Goal: Navigation & Orientation: Find specific page/section

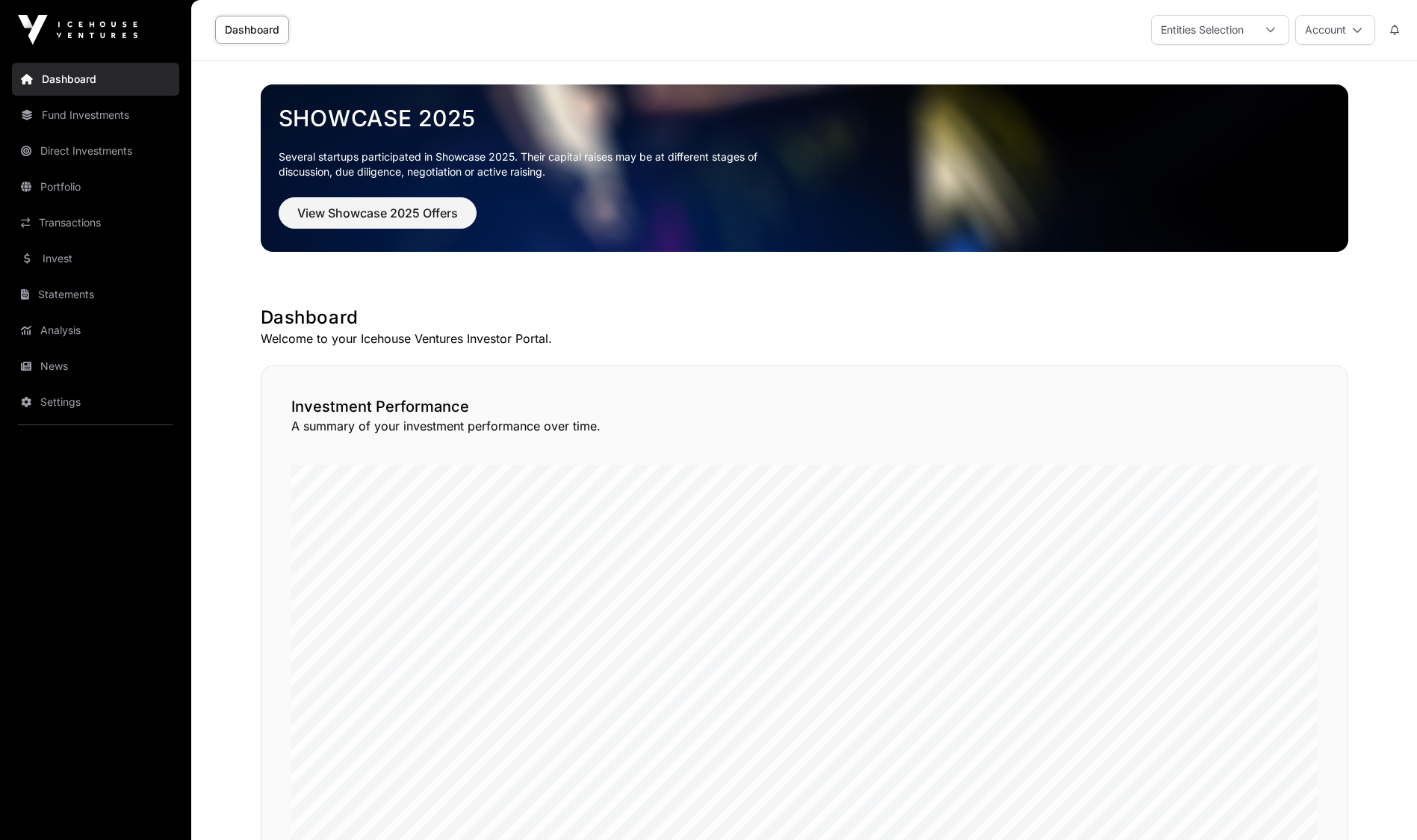
click at [72, 223] on link "Transactions" at bounding box center [95, 223] width 167 height 33
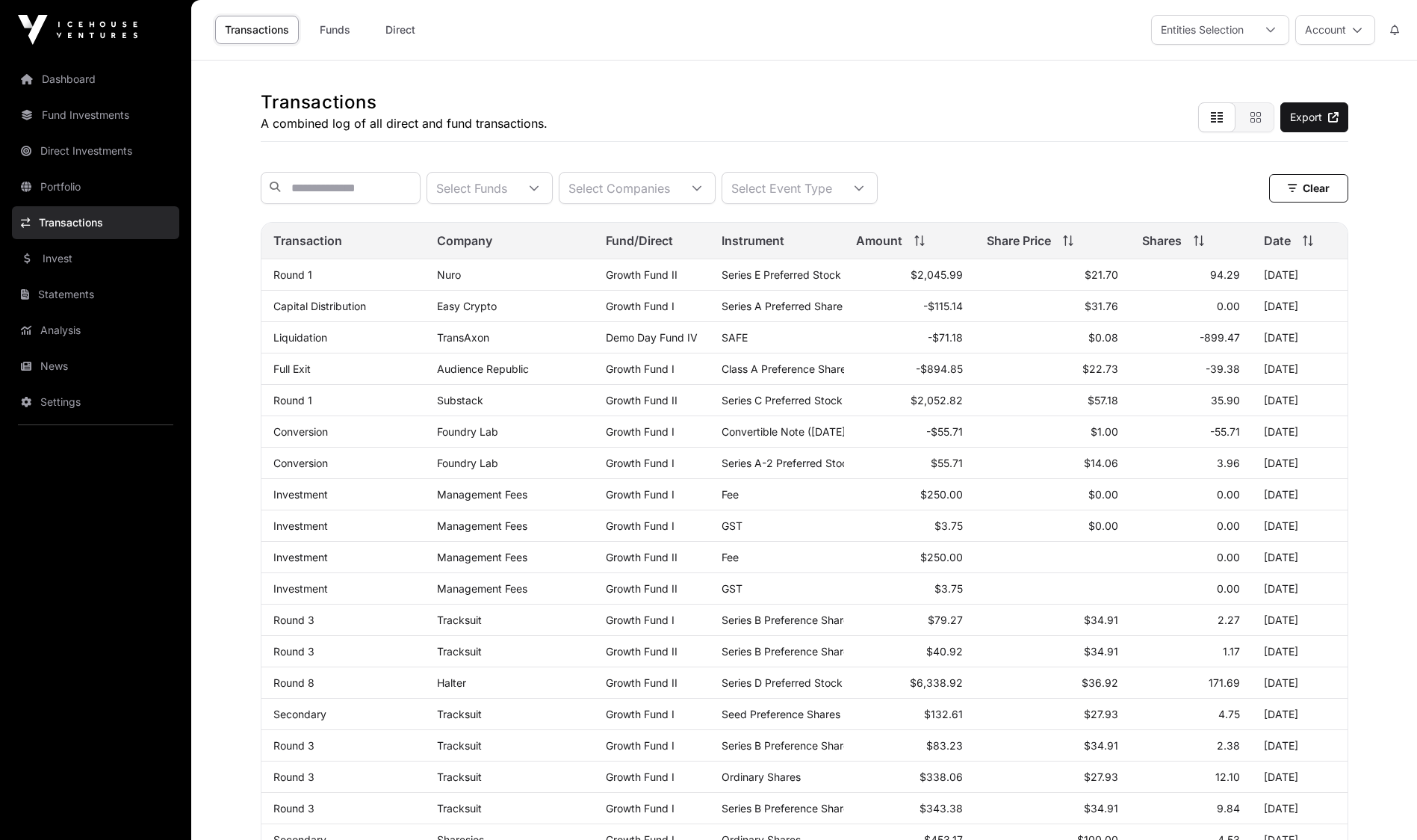
click at [55, 372] on link "News" at bounding box center [95, 366] width 167 height 33
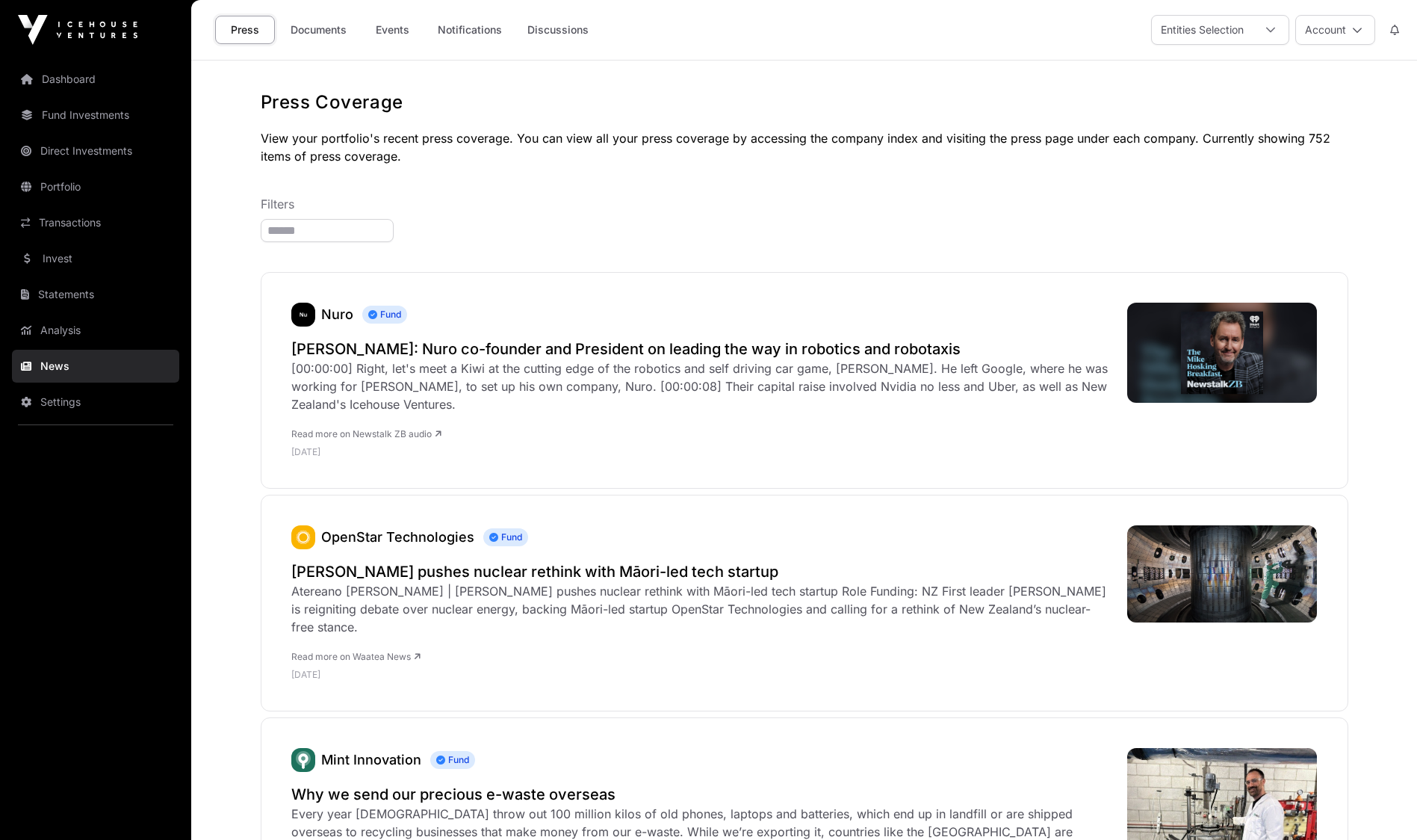
click at [323, 15] on div "Press Documents Events Notifications Discussions" at bounding box center [404, 30] width 407 height 47
click at [327, 27] on link "Documents" at bounding box center [319, 30] width 75 height 29
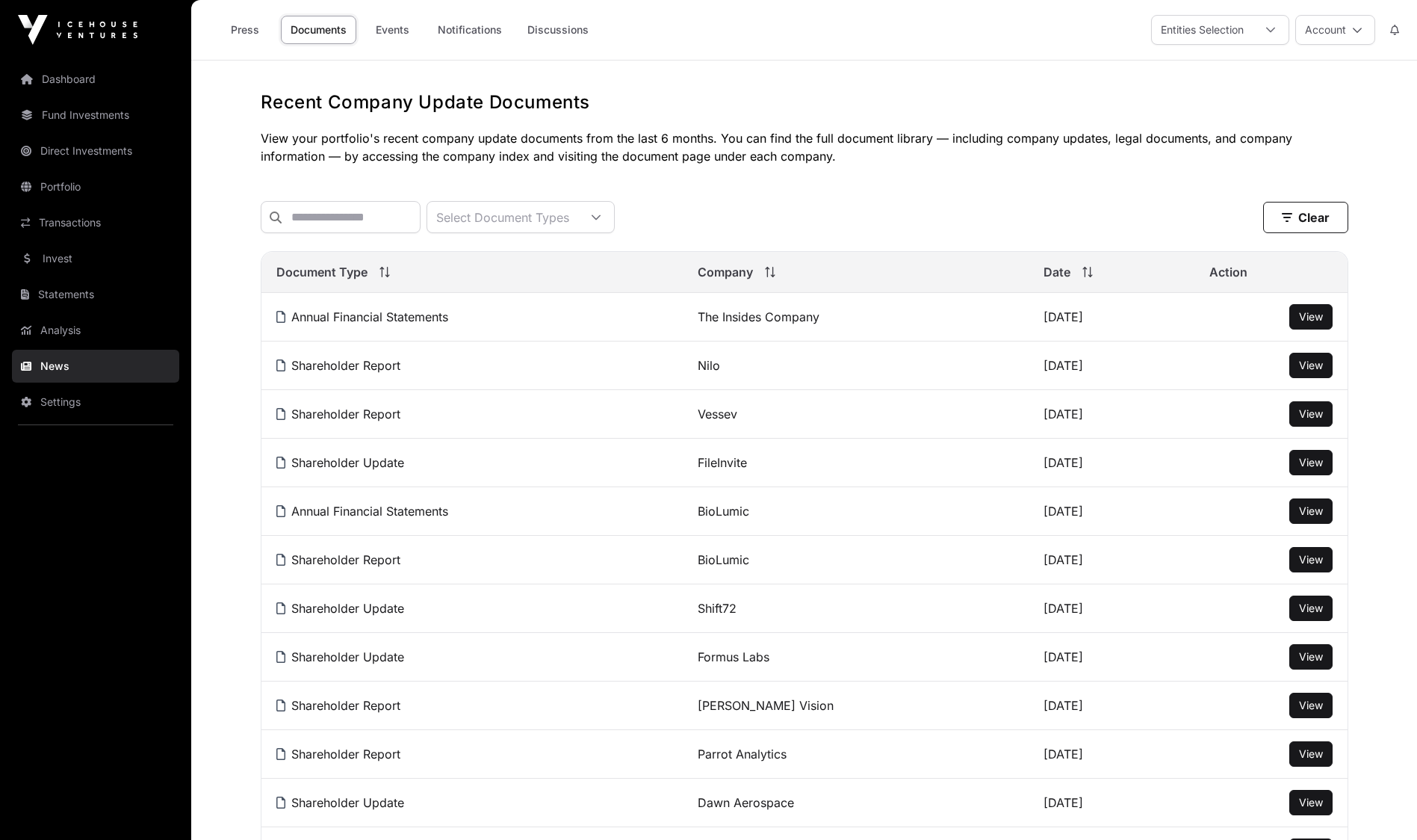
click at [1355, 36] on button "Account" at bounding box center [1334, 30] width 80 height 30
click at [1264, 207] on link "Sign Out" at bounding box center [1279, 221] width 184 height 27
